Goal: Information Seeking & Learning: Learn about a topic

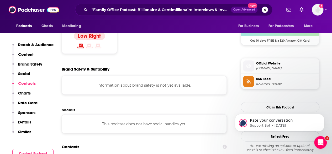
scroll to position [509, 0]
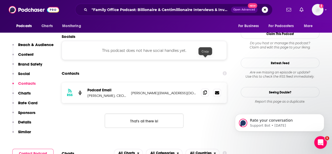
click at [206, 90] on icon at bounding box center [205, 92] width 4 height 4
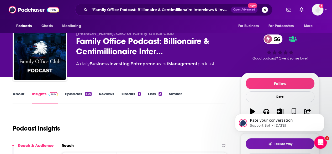
scroll to position [0, 0]
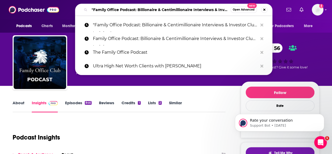
drag, startPoint x: 119, startPoint y: 9, endPoint x: 232, endPoint y: 14, distance: 113.1
click at [232, 14] on div ""Family Office Podcast: Billionaire & Centimillionaire Interviews & Investor Cl…" at bounding box center [174, 10] width 198 height 12
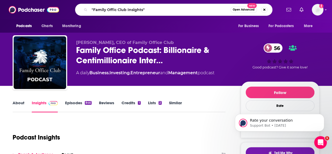
drag, startPoint x: 165, startPoint y: 5, endPoint x: 149, endPoint y: 9, distance: 16.7
click at [149, 9] on div ""Family Offic Club Insights" Open Advanced New" at bounding box center [174, 10] width 198 height 12
drag, startPoint x: 149, startPoint y: 9, endPoint x: 94, endPoint y: 7, distance: 55.5
click at [94, 7] on input ""Family Offic Club Insights"" at bounding box center [160, 10] width 141 height 8
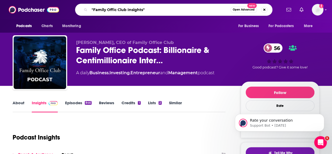
drag, startPoint x: 91, startPoint y: 10, endPoint x: 145, endPoint y: 8, distance: 54.2
click at [145, 8] on input ""Family Offic Club Insights"" at bounding box center [160, 10] width 141 height 8
type input "Family Office World"
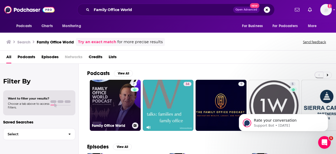
click at [121, 92] on link "7 Family Office World" at bounding box center [115, 105] width 51 height 51
